Goal: Task Accomplishment & Management: Complete application form

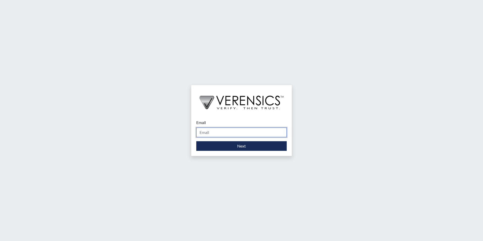
click at [213, 134] on input "Email" at bounding box center [241, 132] width 90 height 10
type input "[PERSON_NAME][EMAIL_ADDRESS][PERSON_NAME][DOMAIN_NAME]"
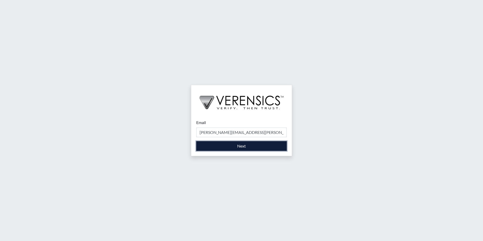
click at [212, 149] on button "Next" at bounding box center [241, 146] width 90 height 10
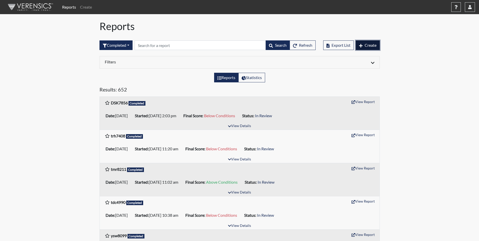
click at [373, 46] on span "Create" at bounding box center [371, 45] width 12 height 5
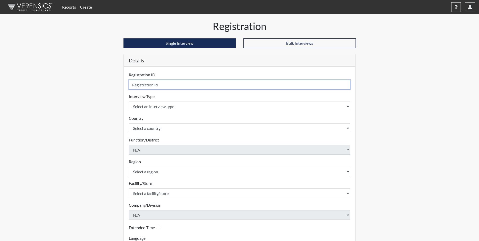
click at [144, 83] on input "text" at bounding box center [240, 85] width 222 height 10
type input "keb7285"
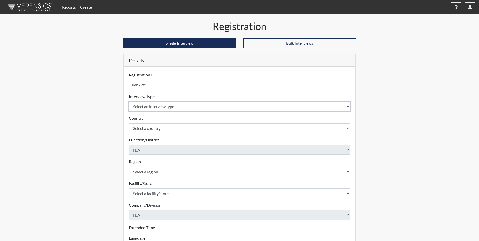
click at [142, 108] on select "Select an interview type Corrections Pre-Employment" at bounding box center [240, 106] width 222 height 10
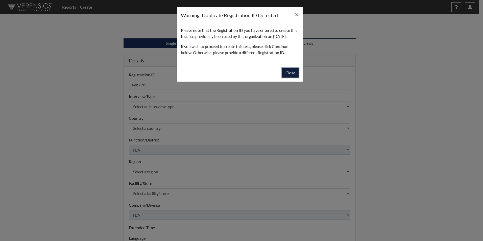
click at [290, 78] on button "Close" at bounding box center [290, 73] width 16 height 10
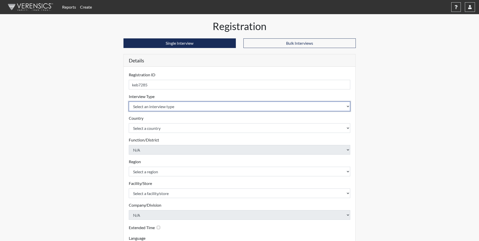
click at [150, 110] on select "Select an interview type Corrections Pre-Employment" at bounding box center [240, 106] width 222 height 10
select select "ff733e93-e1bf-11ea-9c9f-0eff0cf7eb8f"
click at [129, 101] on select "Select an interview type Corrections Pre-Employment" at bounding box center [240, 106] width 222 height 10
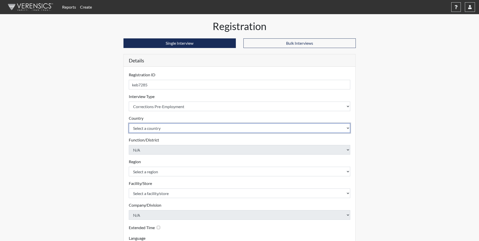
click at [149, 126] on select "Select a country [GEOGRAPHIC_DATA] [GEOGRAPHIC_DATA]" at bounding box center [240, 128] width 222 height 10
select select "united-states-of-[GEOGRAPHIC_DATA]"
click at [129, 123] on select "Select a country [GEOGRAPHIC_DATA] [GEOGRAPHIC_DATA]" at bounding box center [240, 128] width 222 height 10
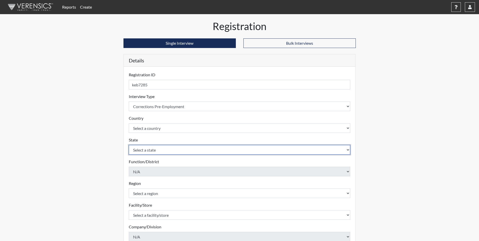
click at [145, 151] on select "Select a state [US_STATE] [US_STATE] [US_STATE] [US_STATE] [US_STATE] [US_STATE…" at bounding box center [240, 150] width 222 height 10
select select "GA"
click at [129, 145] on select "Select a state [US_STATE] [US_STATE] [US_STATE] [US_STATE] [US_STATE] [US_STATE…" at bounding box center [240, 150] width 222 height 10
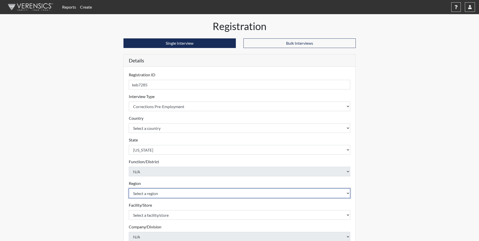
click at [147, 192] on select "Select a region [GEOGRAPHIC_DATA]" at bounding box center [240, 193] width 222 height 10
select select "51976826-f18e-4b67-8d3b-b0a0fa2f97ff"
click at [129, 188] on select "Select a region [GEOGRAPHIC_DATA]" at bounding box center [240, 193] width 222 height 10
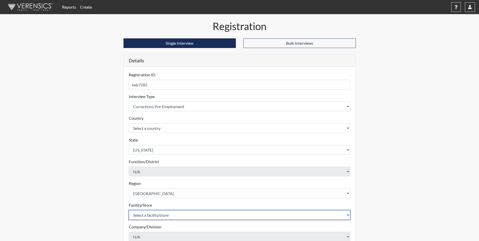
click at [147, 211] on select "Select a facility/store [PERSON_NAME] [PERSON_NAME] PSATC" at bounding box center [240, 215] width 222 height 10
select select "2bf4b575-5263-4093-9a0c-a4d6e4f1d94a"
click at [129, 210] on select "Select a facility/store [PERSON_NAME] [PERSON_NAME] PSATC" at bounding box center [240, 215] width 222 height 10
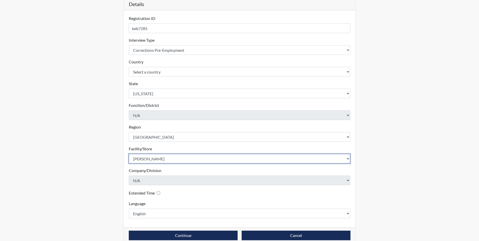
scroll to position [65, 0]
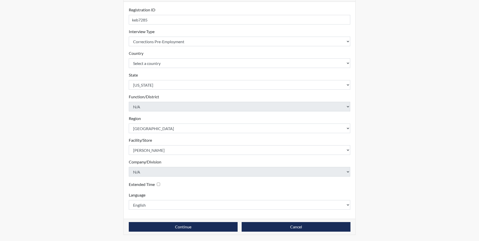
click at [160, 232] on div "Continue Cancel" at bounding box center [240, 227] width 232 height 16
click at [158, 228] on button "Continue" at bounding box center [183, 227] width 109 height 10
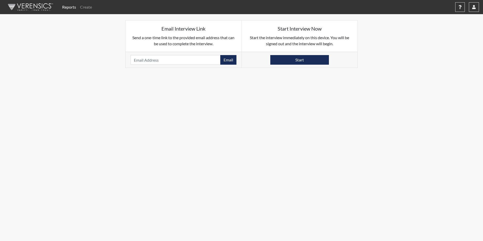
click at [290, 67] on div "Start" at bounding box center [300, 60] width 116 height 16
click at [292, 63] on button "Start" at bounding box center [299, 60] width 59 height 10
